Goal: Information Seeking & Learning: Find specific page/section

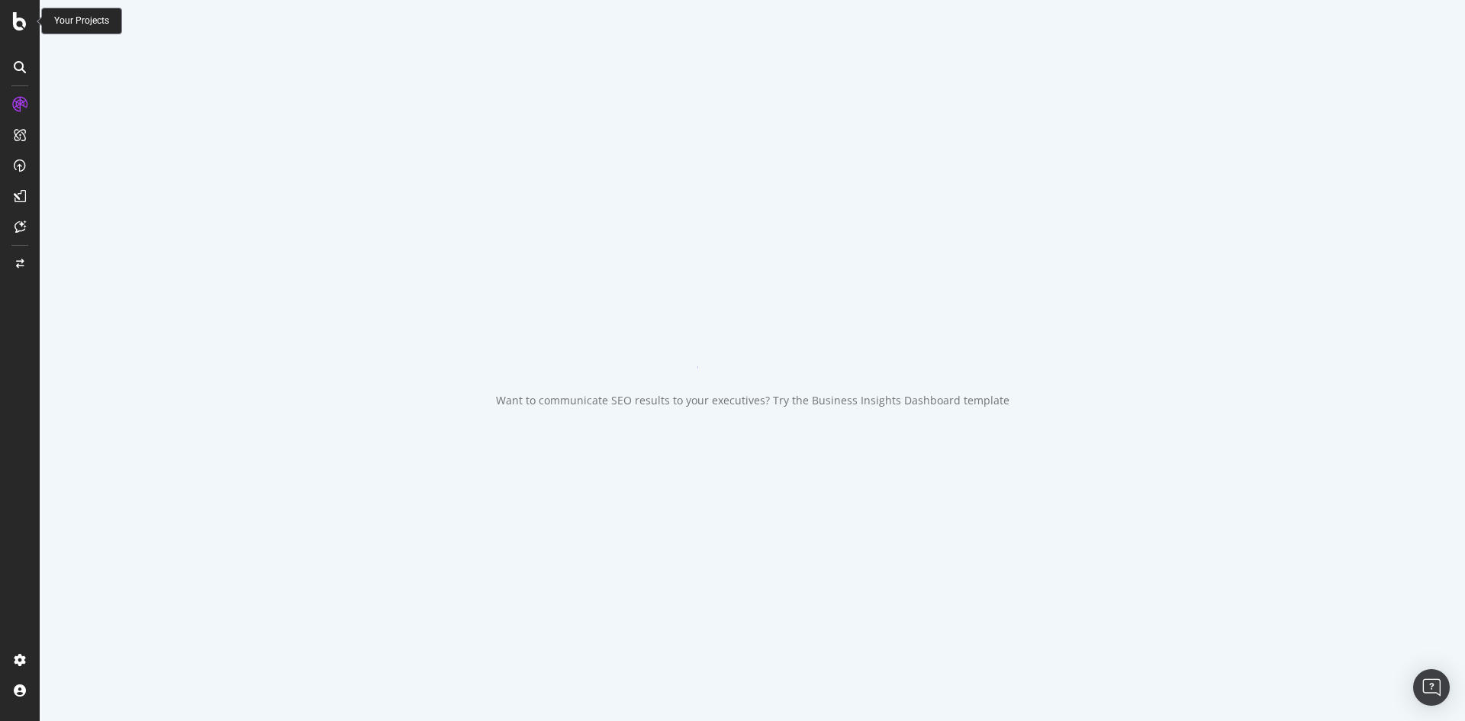
click at [24, 21] on icon at bounding box center [20, 21] width 14 height 18
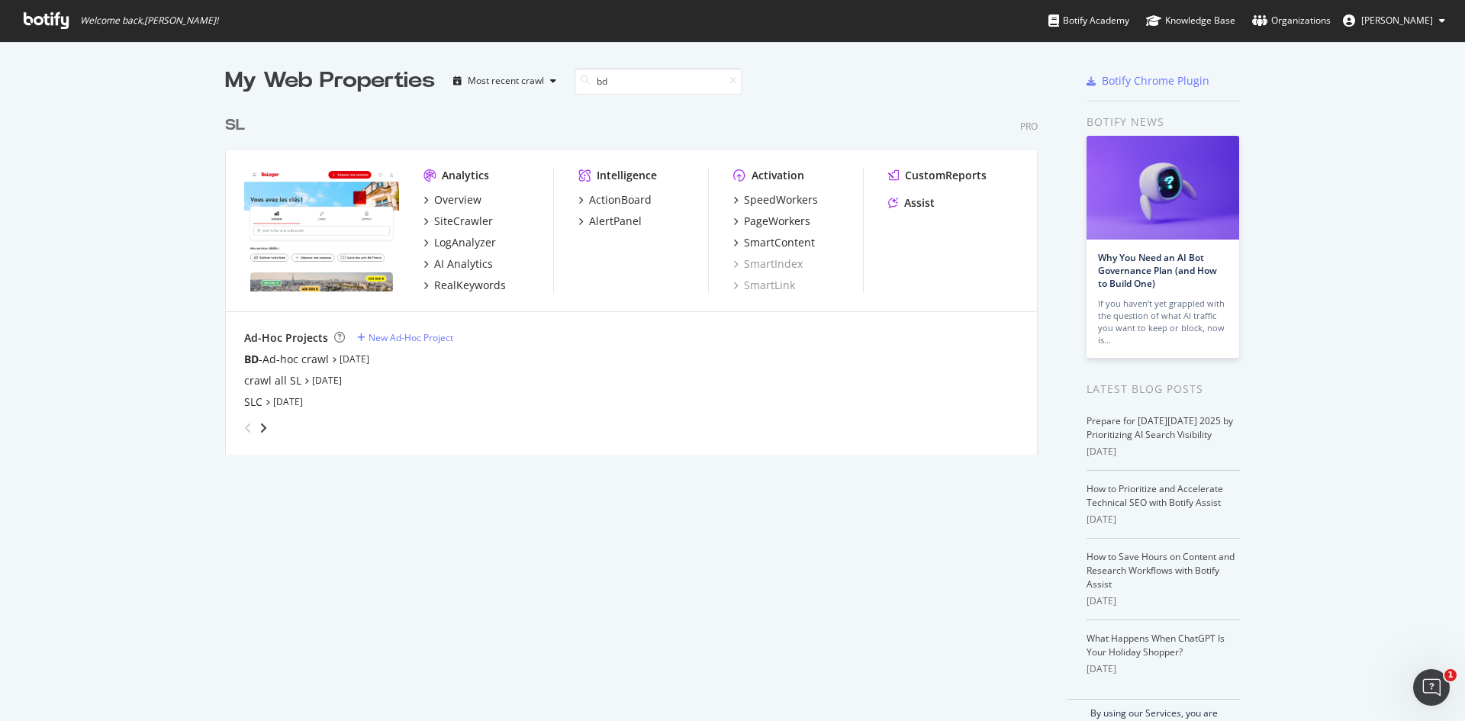
scroll to position [347, 813]
type input "bd"
click at [362, 359] on link "Oct 3rd 25" at bounding box center [355, 359] width 30 height 13
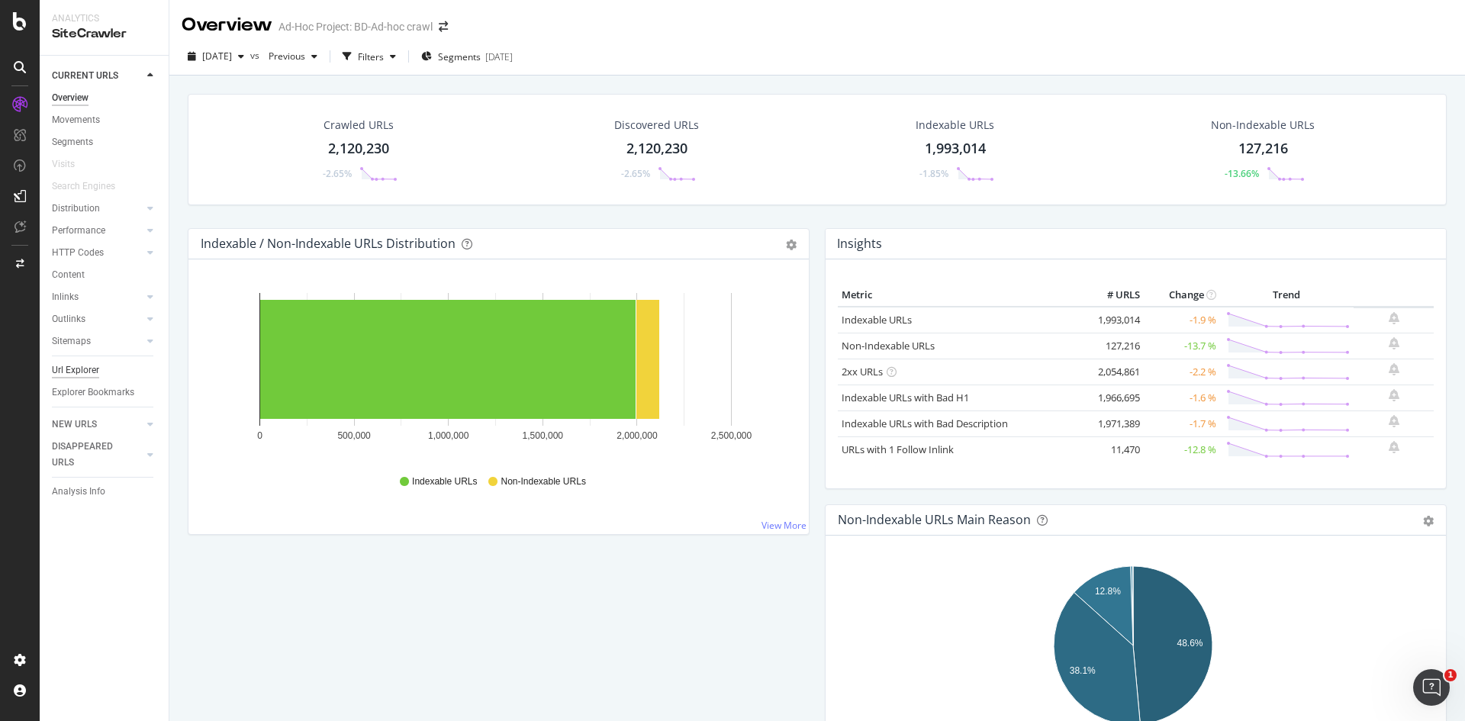
click at [86, 362] on div "Url Explorer" at bounding box center [75, 370] width 47 height 16
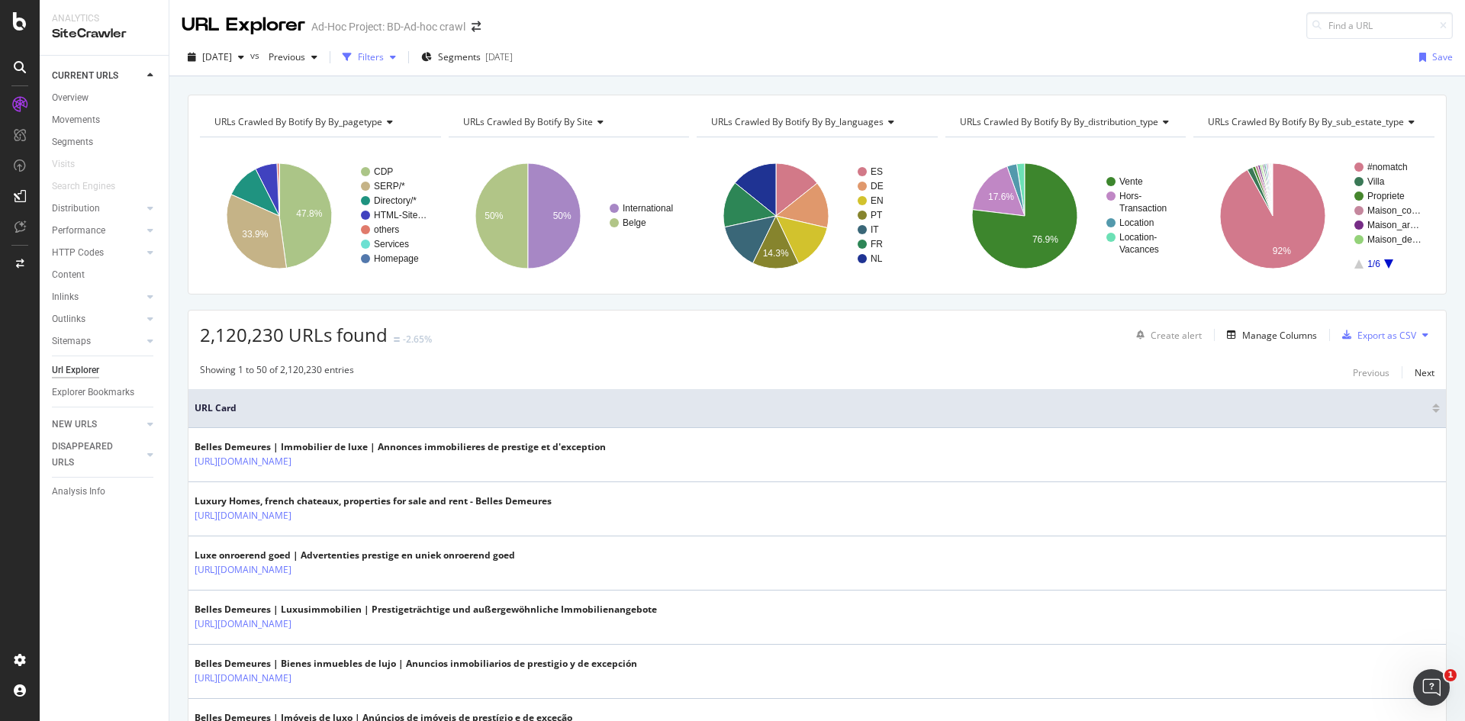
click at [384, 57] on div "Filters" at bounding box center [371, 56] width 26 height 13
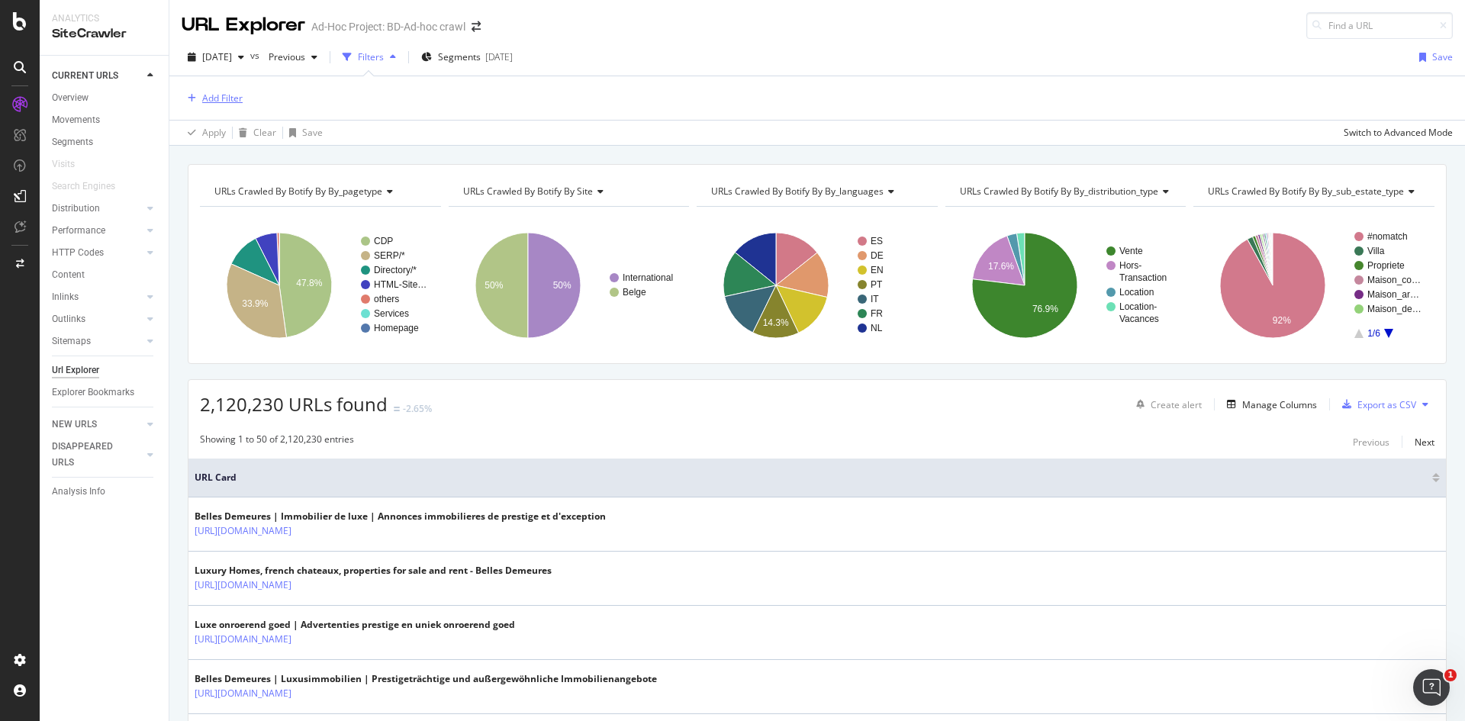
click at [232, 98] on div "Add Filter" at bounding box center [222, 98] width 40 height 13
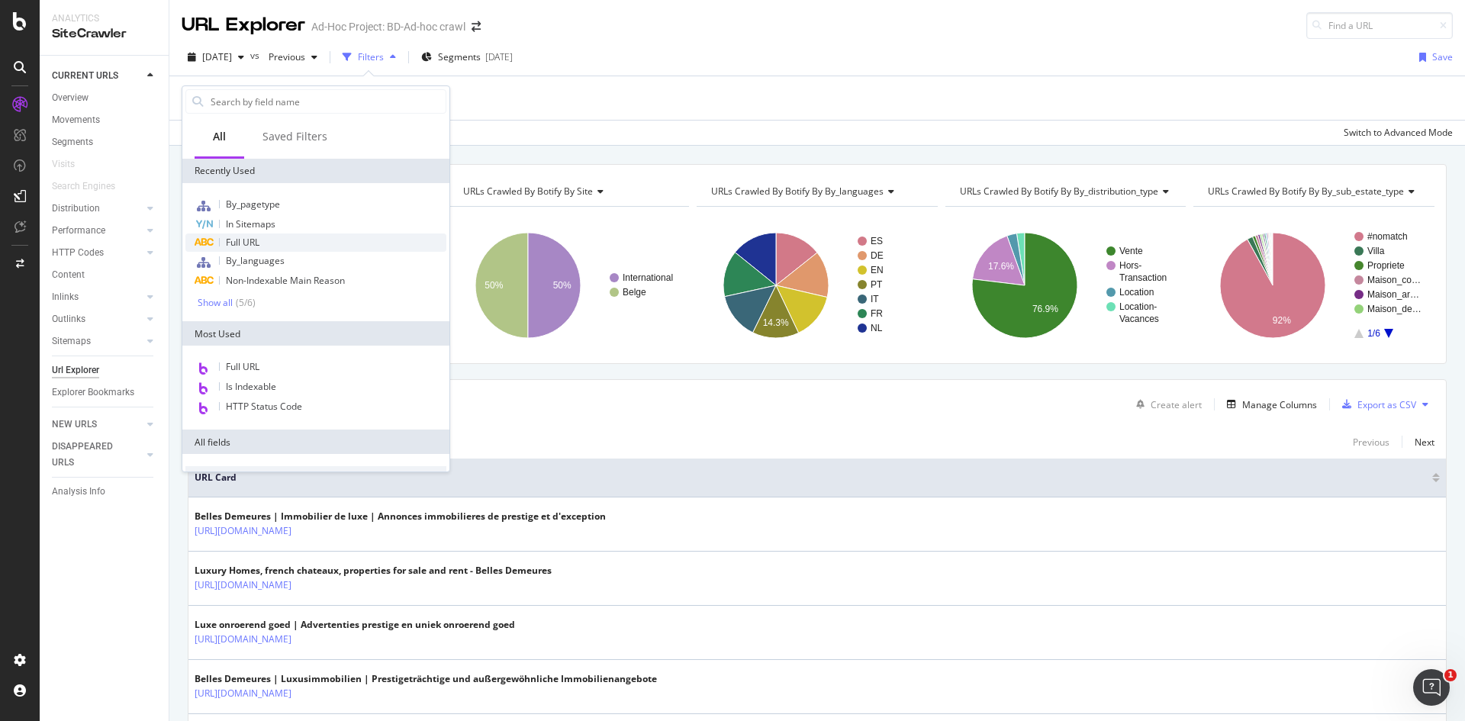
click at [266, 242] on div "Full URL" at bounding box center [315, 242] width 261 height 18
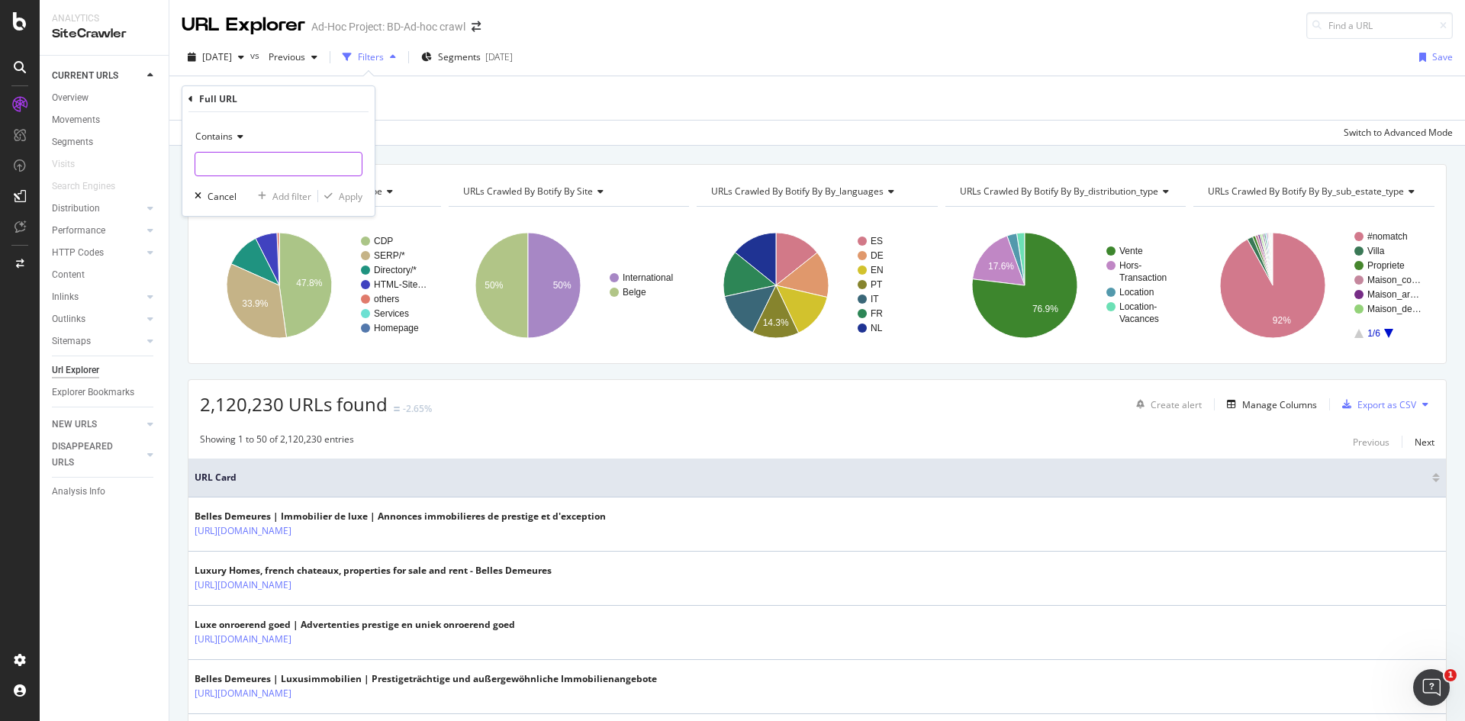
click at [266, 165] on input "text" at bounding box center [278, 164] width 166 height 24
paste input "appartement paris tour eiffel"
type input "appartement paris tour eiffel"
click at [354, 199] on div "Apply" at bounding box center [351, 196] width 24 height 13
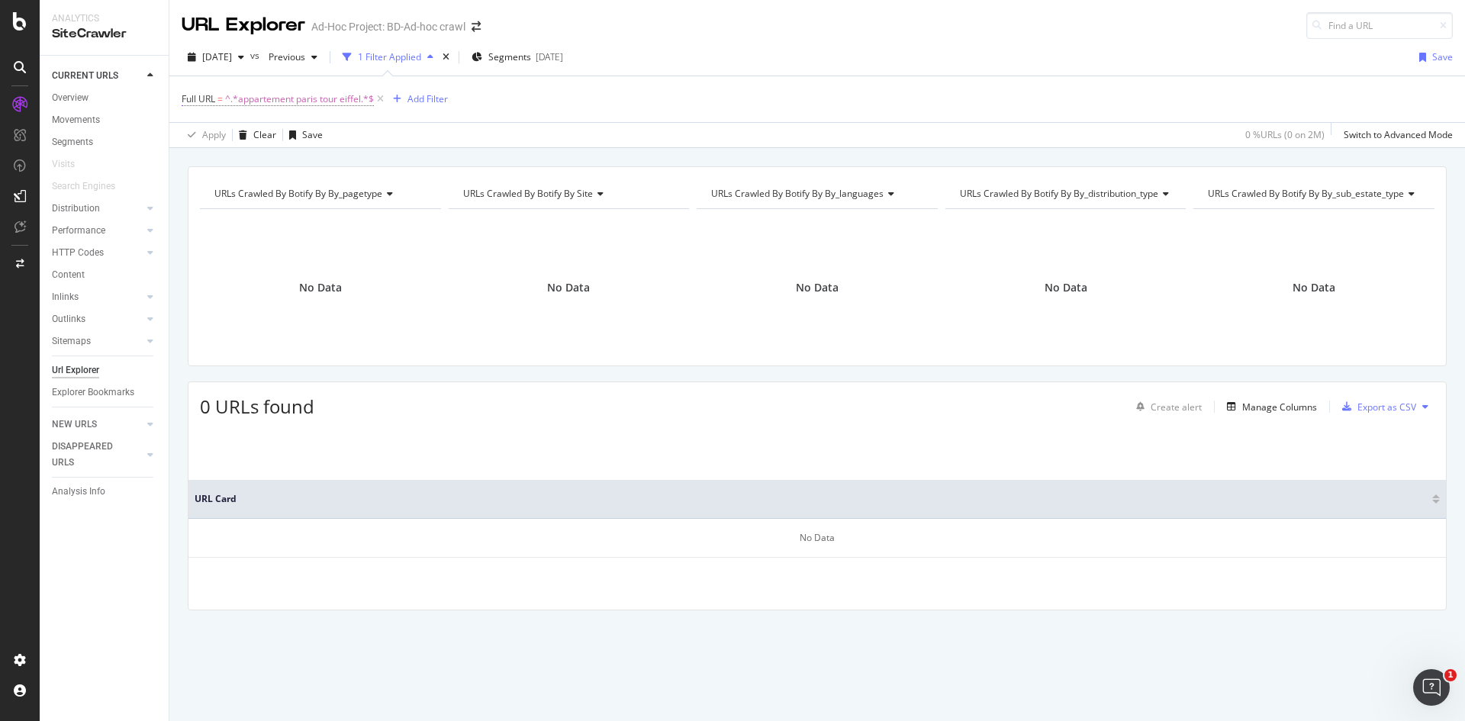
click at [308, 101] on span "^.*appartement paris tour eiffel.*$" at bounding box center [299, 99] width 149 height 21
paste input "option-vue-tour-"
type input "option-vue-tour-eiffel"
click at [347, 198] on div "Apply" at bounding box center [351, 194] width 24 height 13
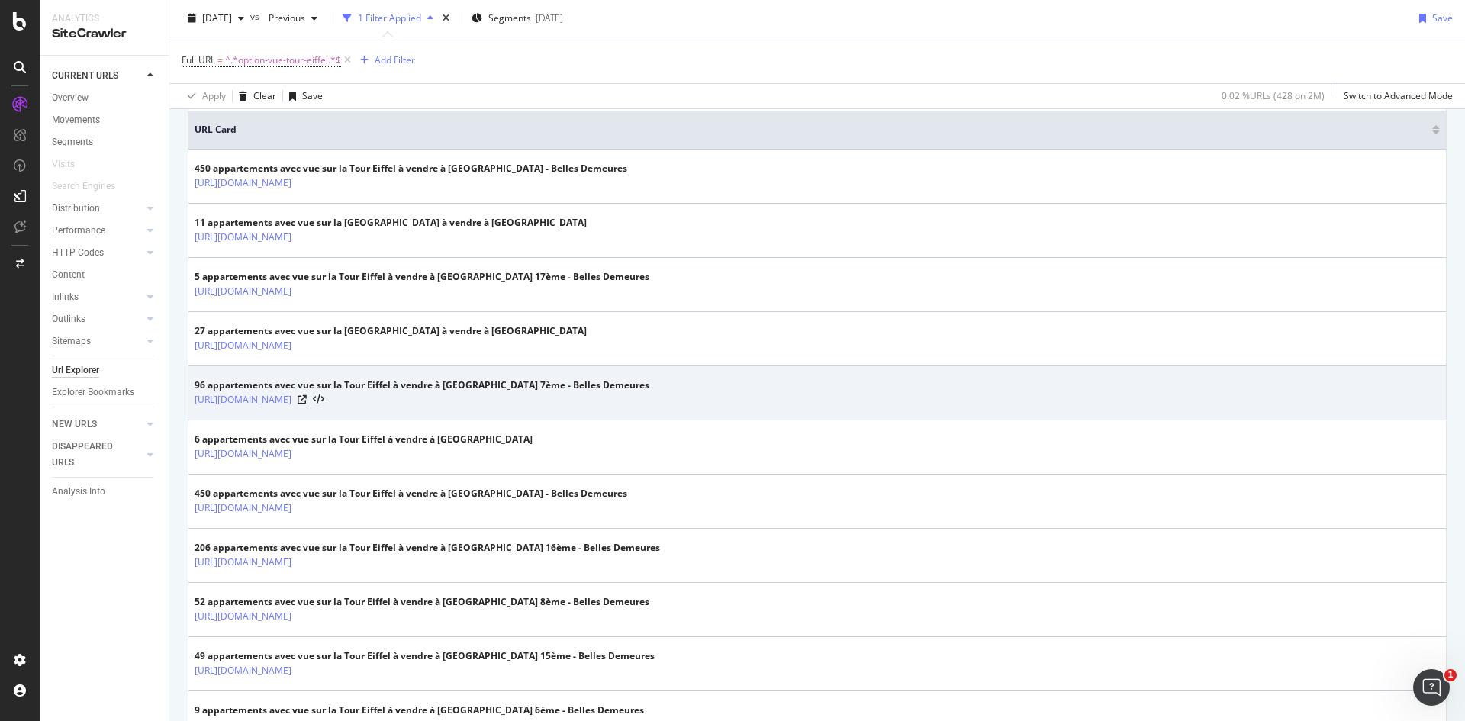
scroll to position [362, 0]
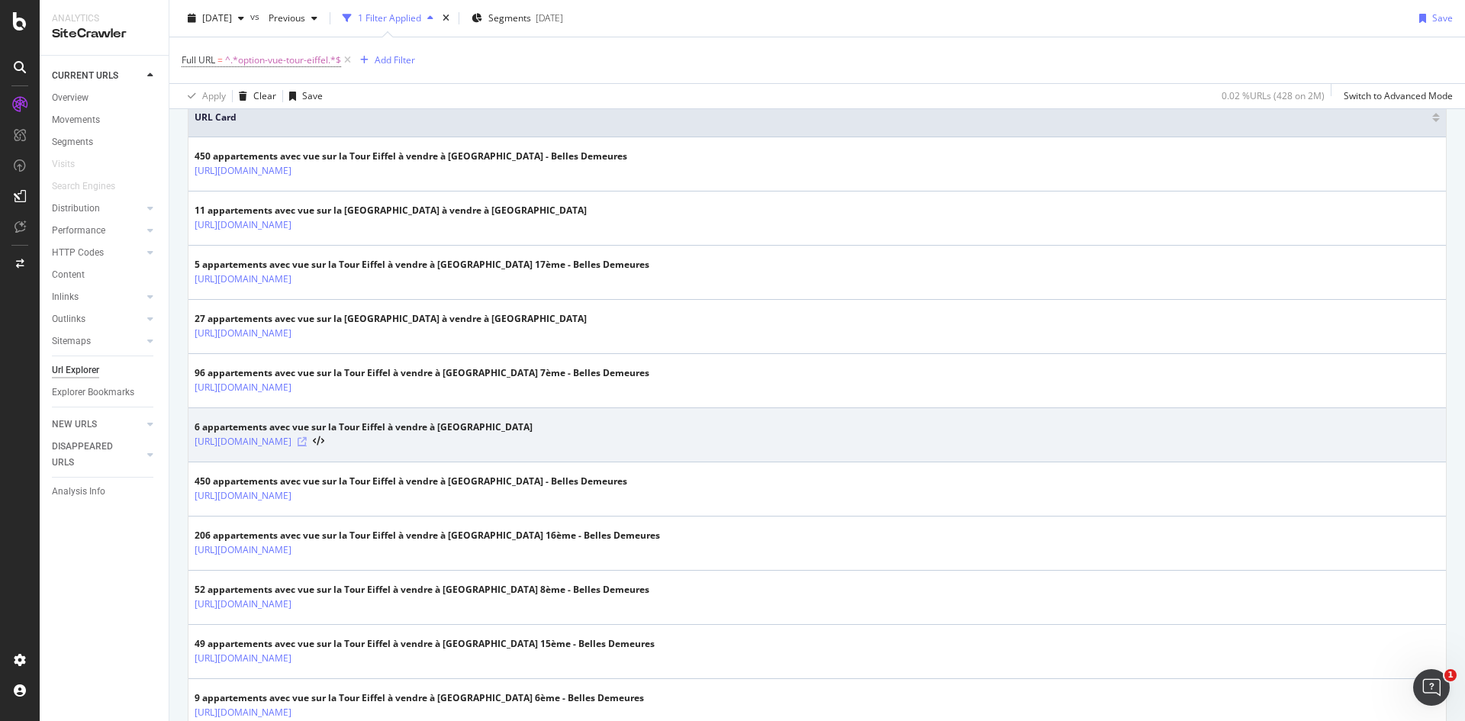
click at [307, 441] on icon at bounding box center [302, 441] width 9 height 9
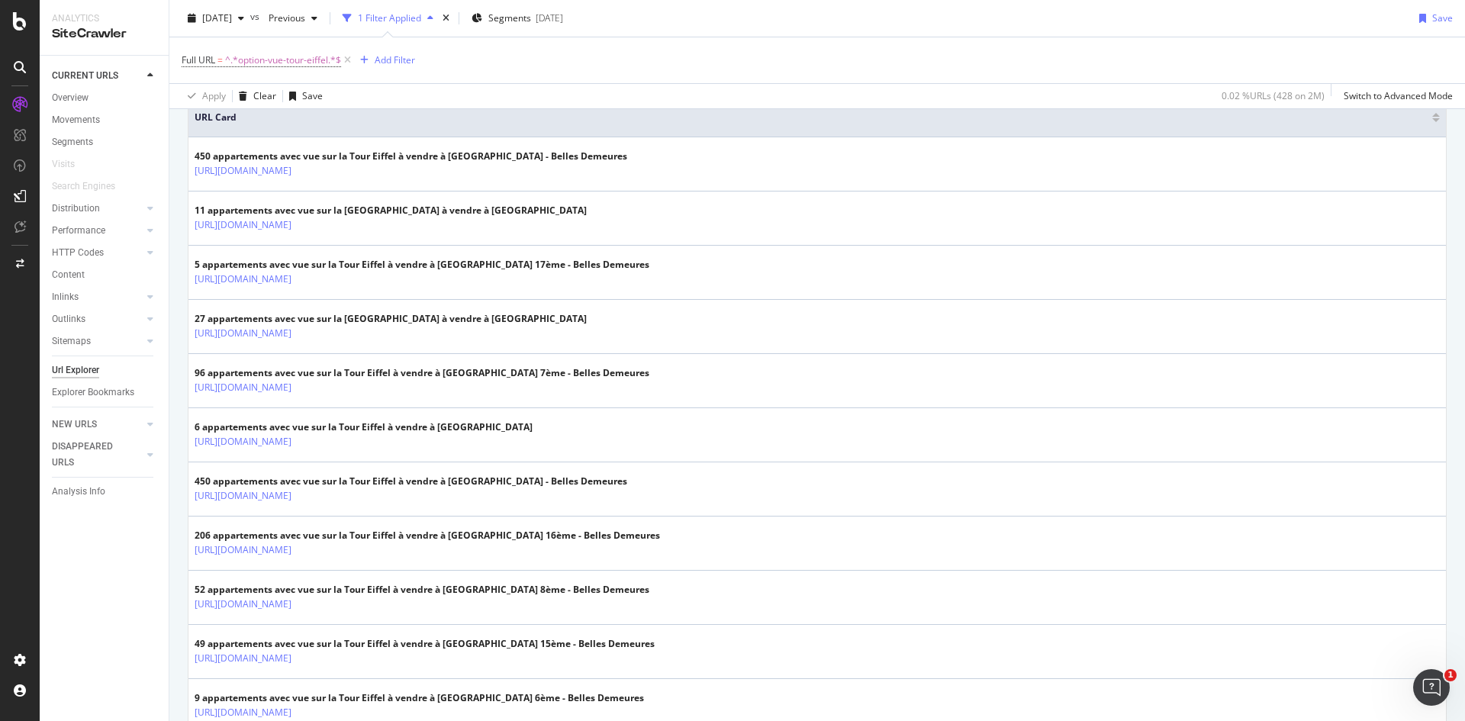
click at [262, 35] on div "2025 Oct. 3rd vs Previous 1 Filter Applied Segments 2025-07-08 Save" at bounding box center [817, 21] width 1296 height 31
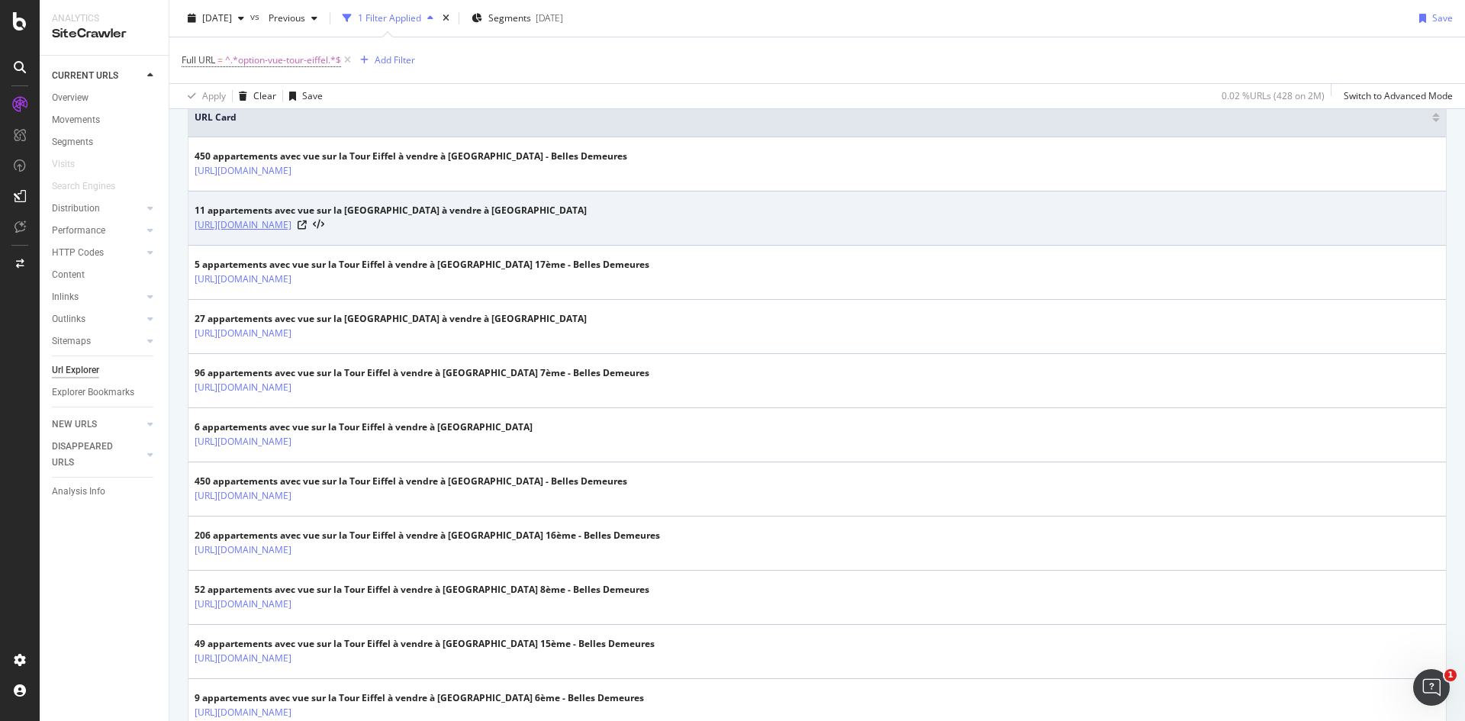
click at [291, 225] on link "[URL][DOMAIN_NAME]" at bounding box center [243, 224] width 97 height 15
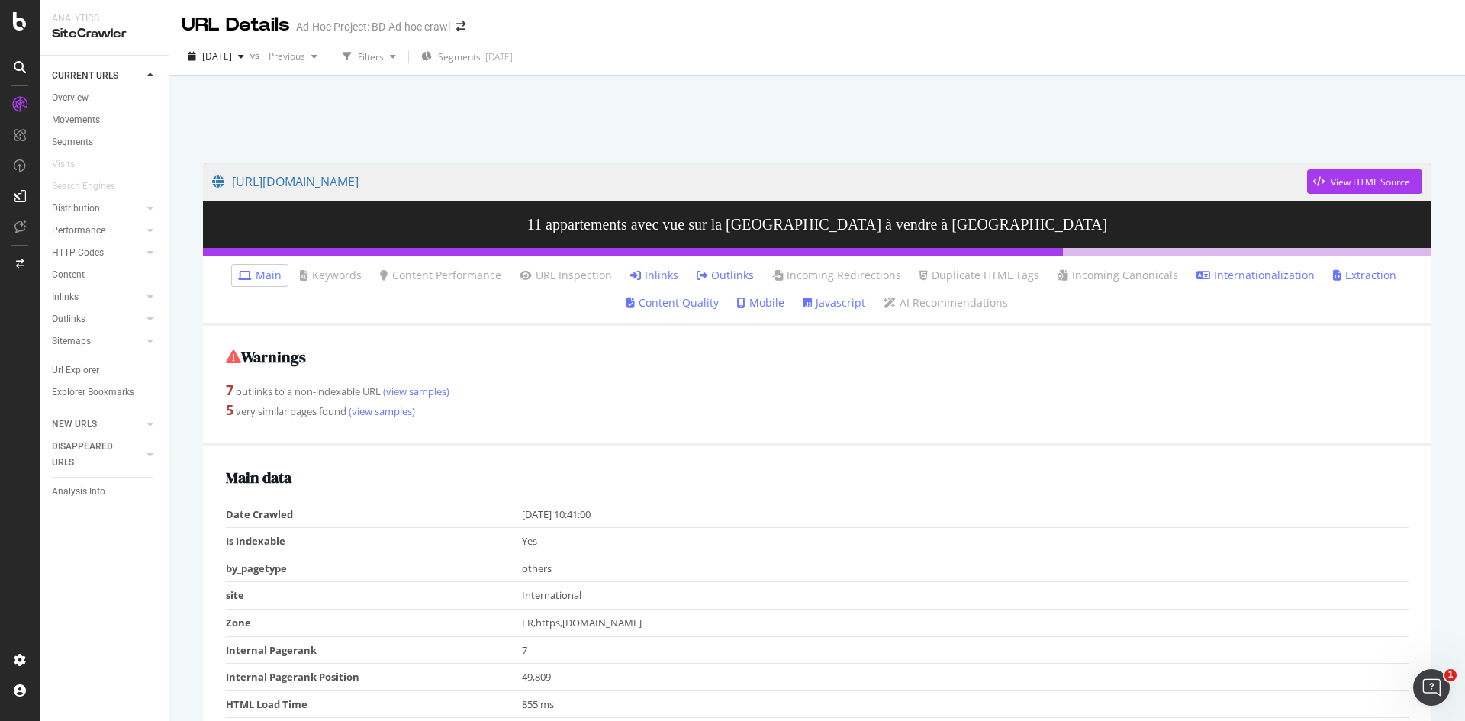
click at [646, 275] on link "Inlinks" at bounding box center [654, 275] width 48 height 15
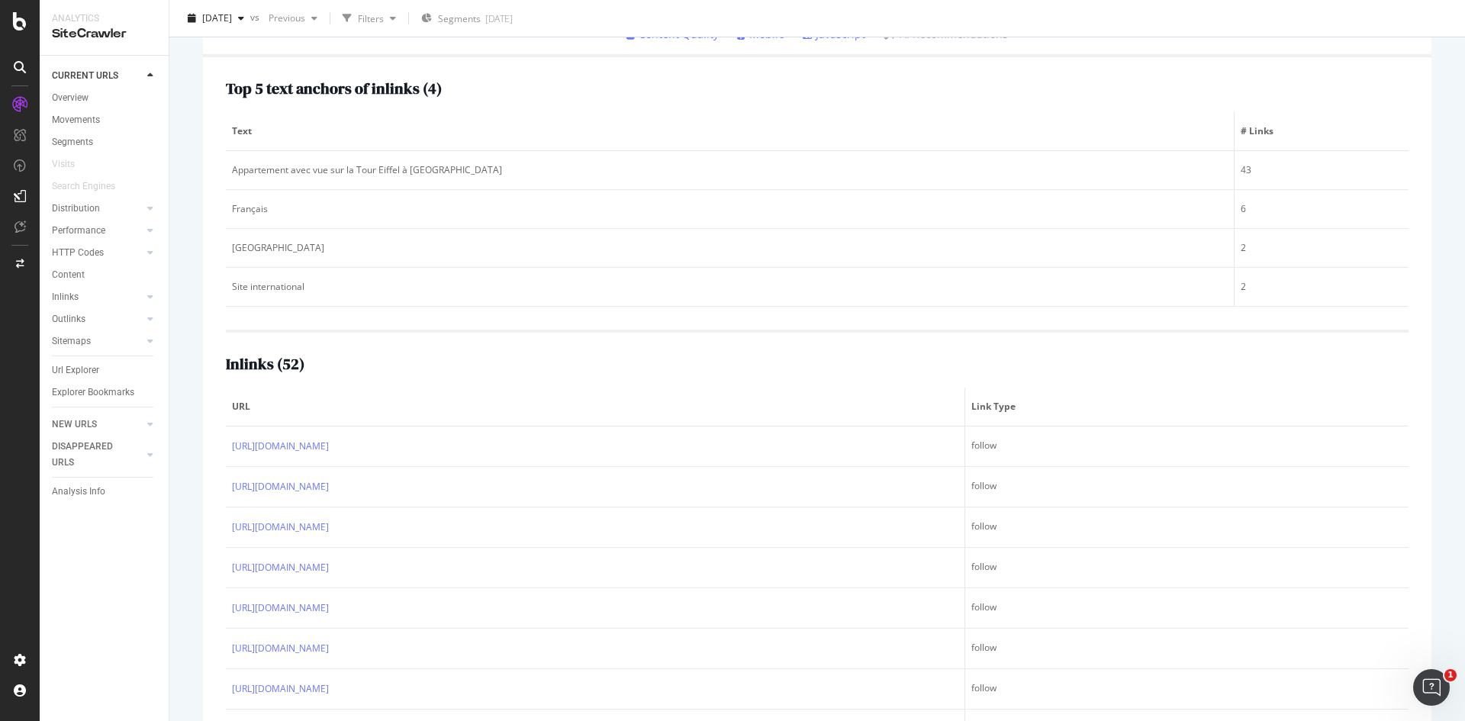
scroll to position [305, 0]
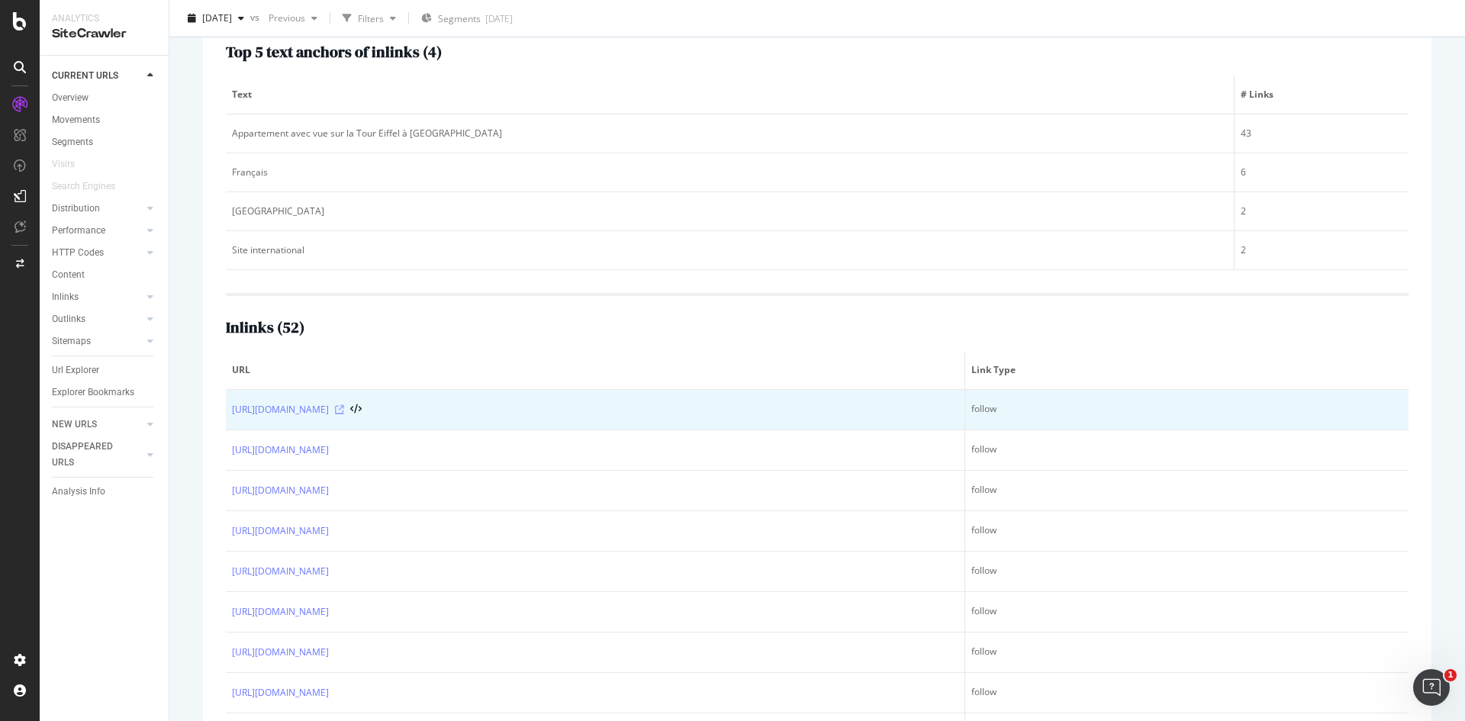
click at [344, 413] on icon at bounding box center [339, 409] width 9 height 9
